Goal: Browse casually: Explore the website without a specific task or goal

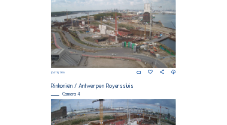
scroll to position [451, 0]
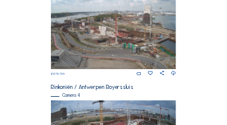
click at [107, 41] on img at bounding box center [114, 34] width 126 height 71
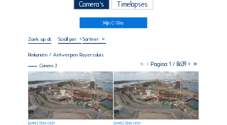
scroll to position [36, 0]
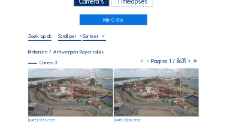
click at [86, 90] on img at bounding box center [70, 91] width 85 height 47
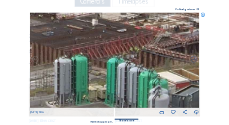
drag, startPoint x: 129, startPoint y: 74, endPoint x: 141, endPoint y: 55, distance: 22.1
click at [141, 55] on img at bounding box center [115, 60] width 170 height 95
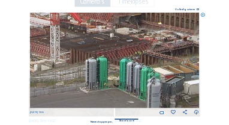
click at [203, 15] on icon at bounding box center [202, 15] width 5 height 5
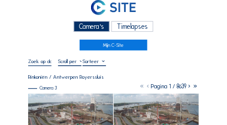
scroll to position [0, 0]
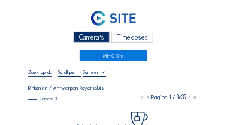
click at [92, 37] on div "Camera's" at bounding box center [92, 37] width 37 height 11
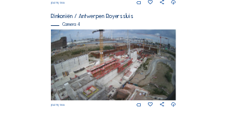
scroll to position [535, 0]
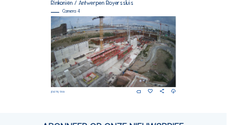
click at [120, 51] on img at bounding box center [114, 51] width 126 height 71
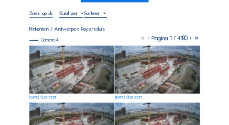
scroll to position [60, 0]
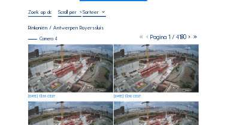
click at [91, 71] on img at bounding box center [70, 67] width 85 height 47
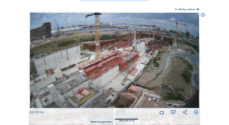
click at [197, 10] on icon at bounding box center [198, 9] width 2 height 2
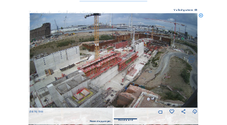
scroll to position [0, 0]
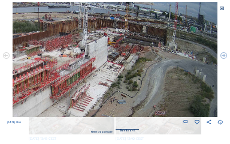
click at [221, 8] on icon at bounding box center [221, 8] width 5 height 5
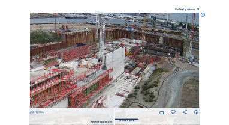
click at [203, 16] on icon at bounding box center [202, 15] width 5 height 5
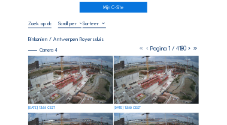
scroll to position [96, 0]
